Goal: Browse casually

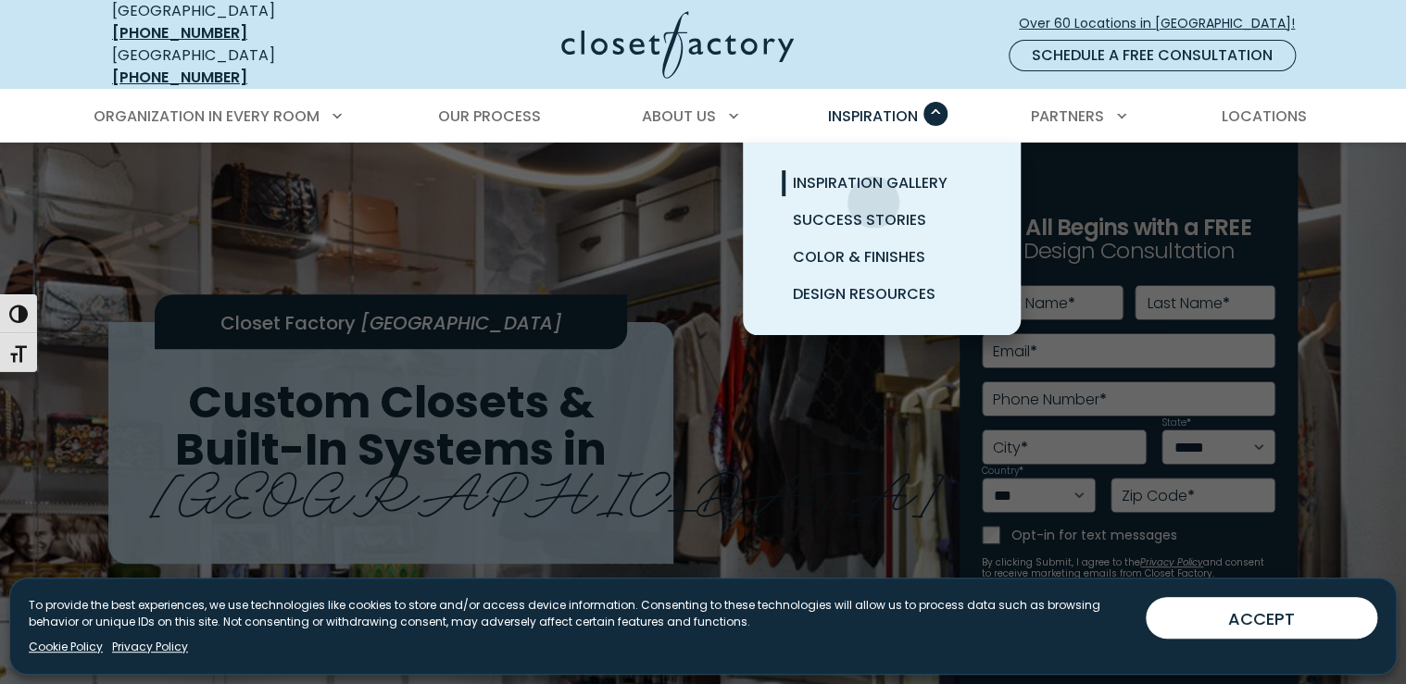
click at [873, 194] on span "Inspiration Gallery" at bounding box center [870, 182] width 155 height 21
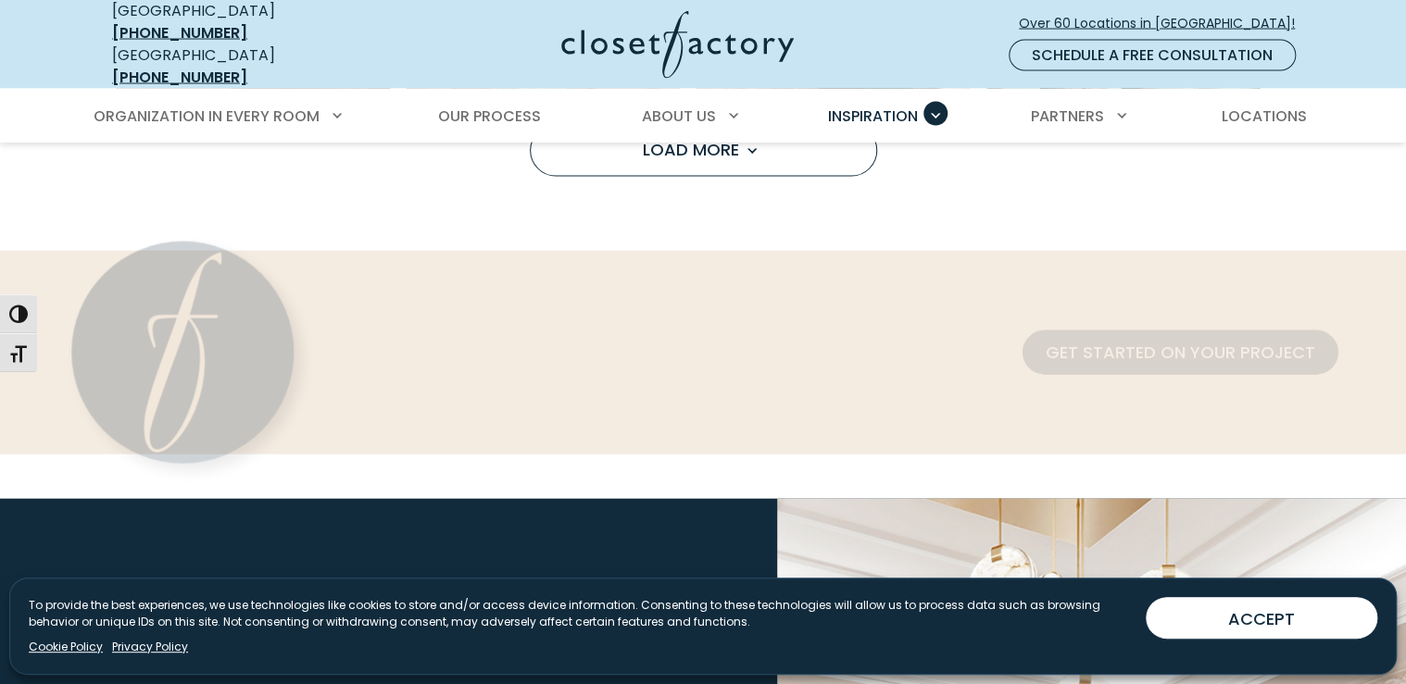
scroll to position [1852, 0]
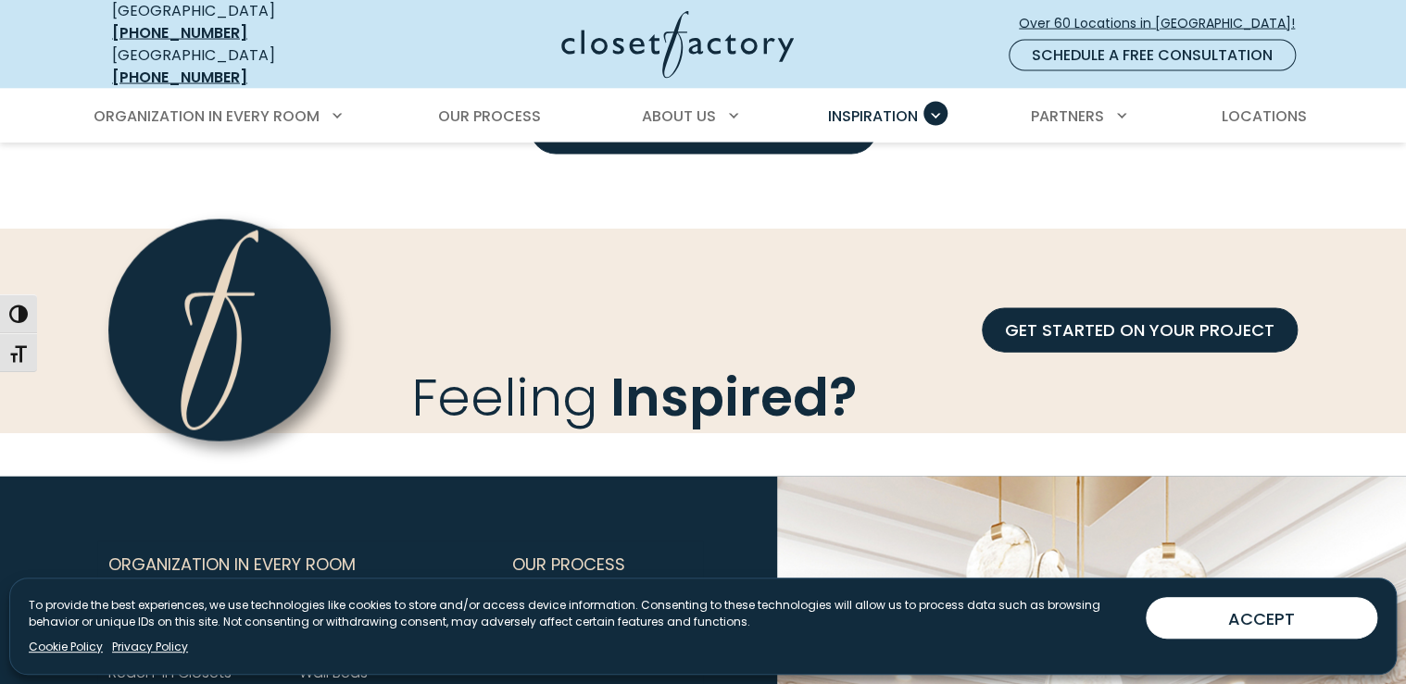
click at [719, 139] on span "Load More" at bounding box center [703, 127] width 120 height 23
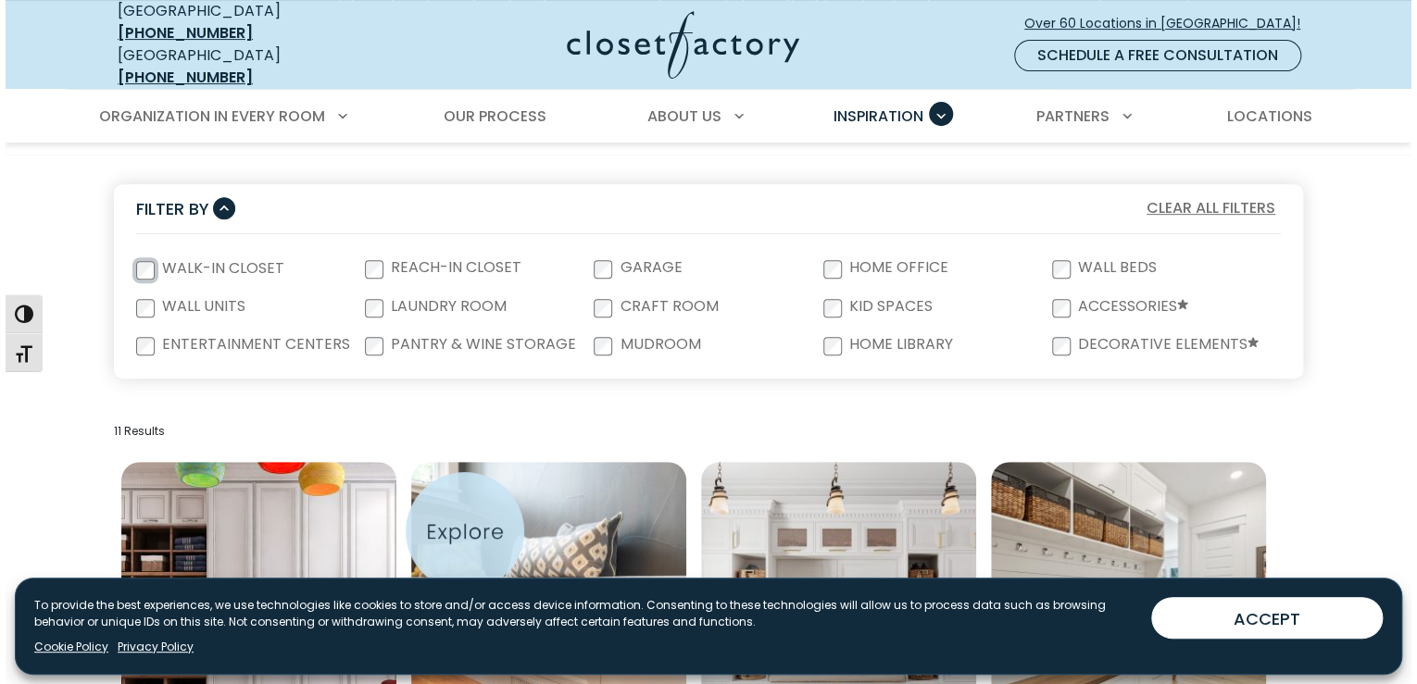
scroll to position [0, 0]
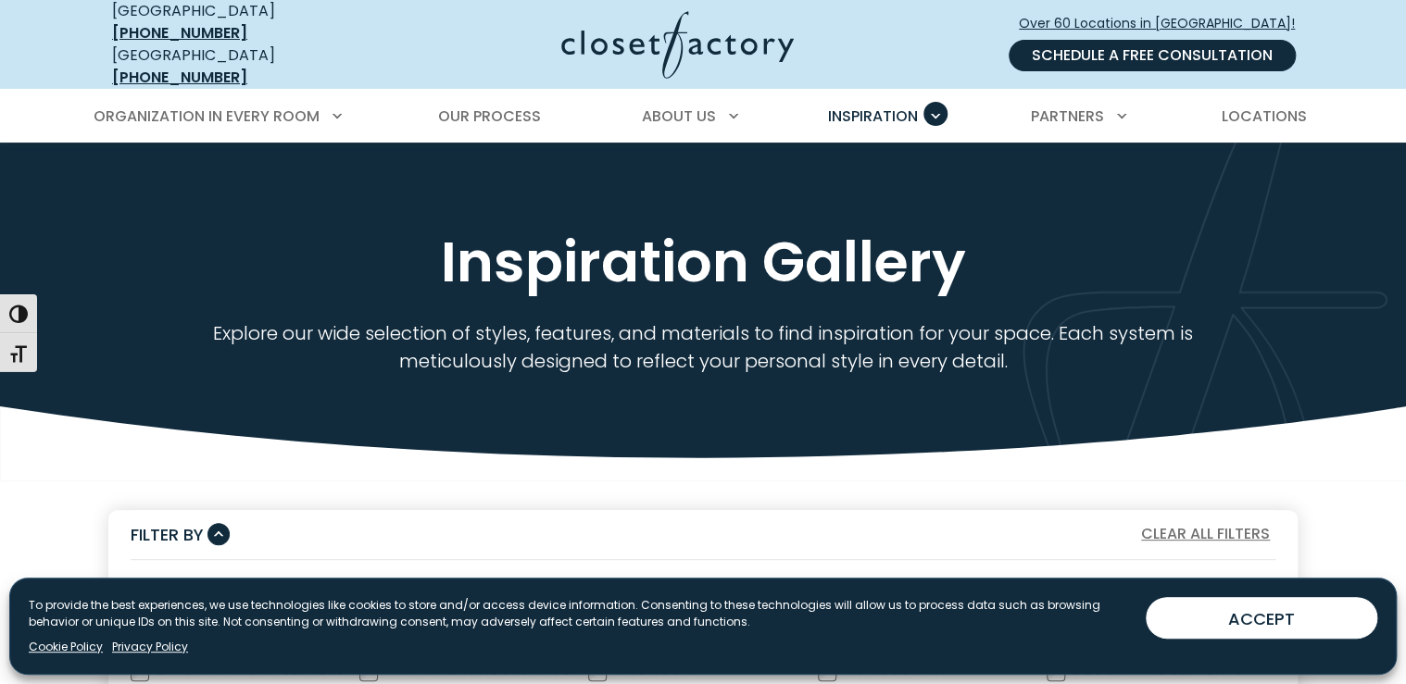
click at [1088, 57] on link "Schedule a Free Consultation" at bounding box center [1151, 55] width 287 height 31
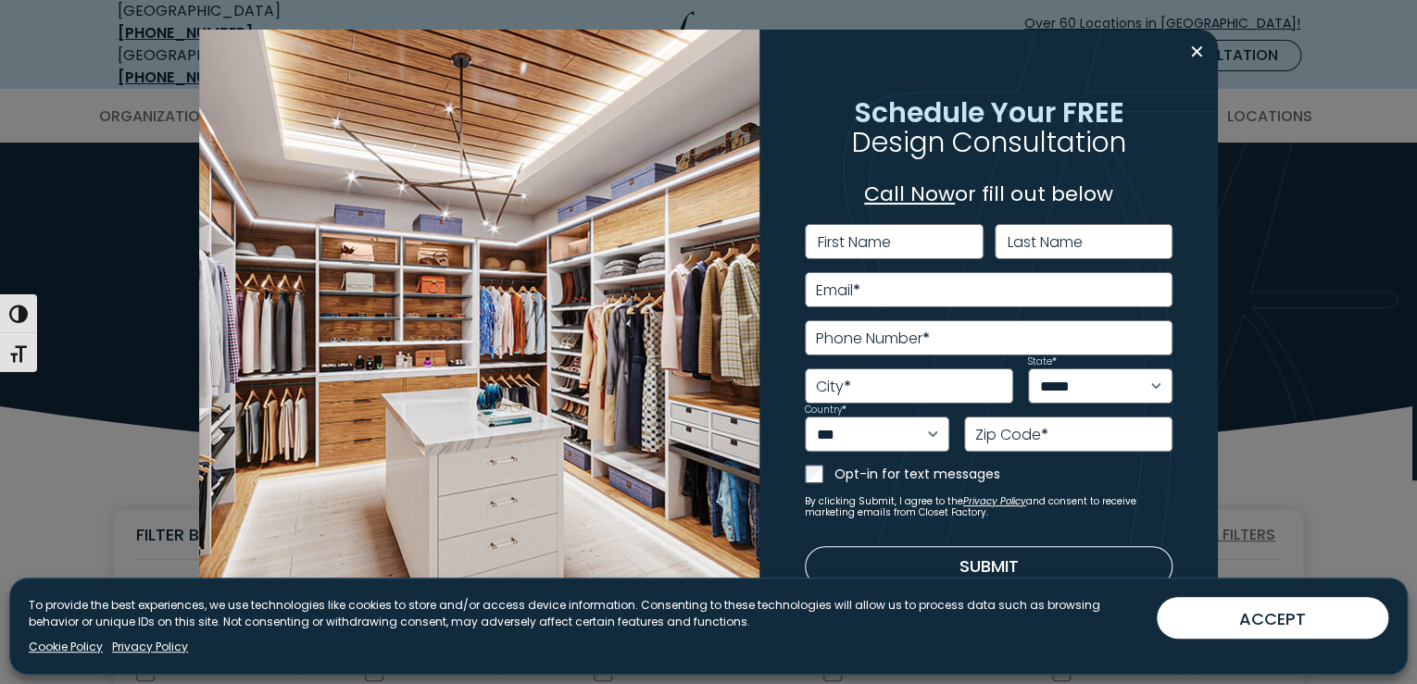
scroll to position [33, 0]
